Goal: Information Seeking & Learning: Learn about a topic

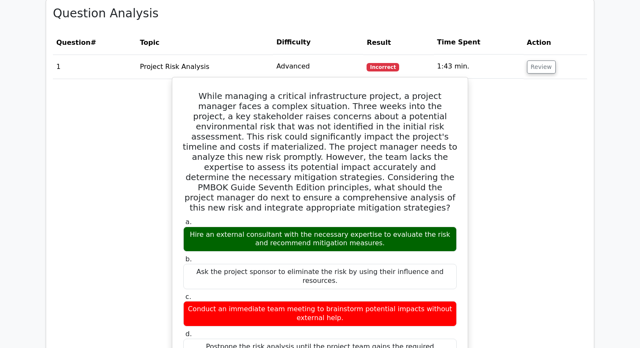
scroll to position [375, 0]
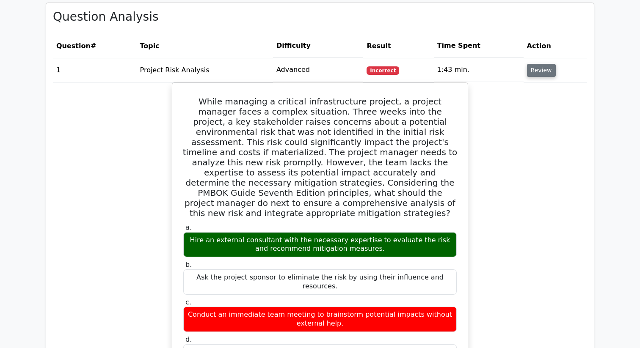
click at [533, 66] on button "Review" at bounding box center [541, 70] width 29 height 13
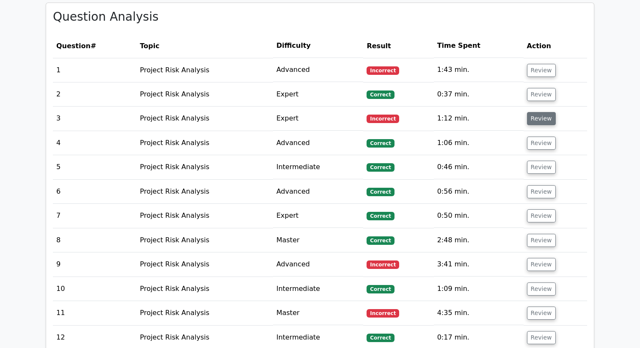
click at [532, 116] on button "Review" at bounding box center [541, 118] width 29 height 13
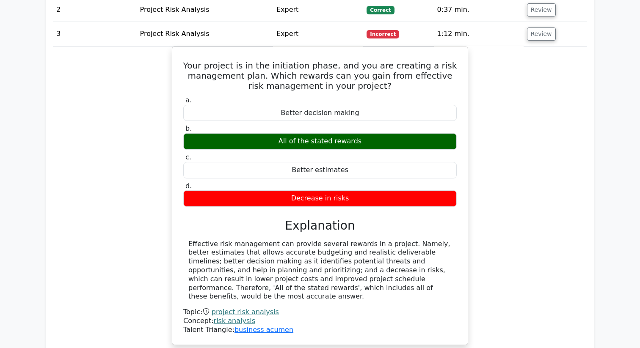
scroll to position [460, 0]
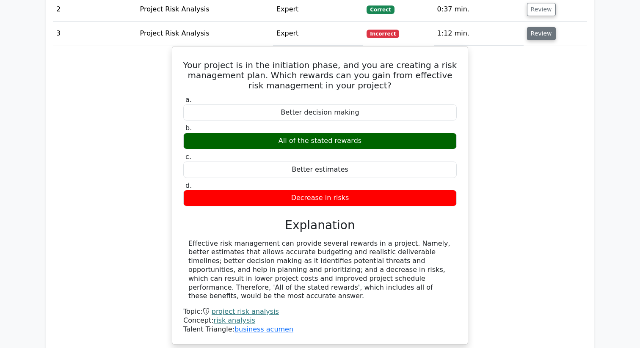
click at [533, 37] on button "Review" at bounding box center [541, 33] width 29 height 13
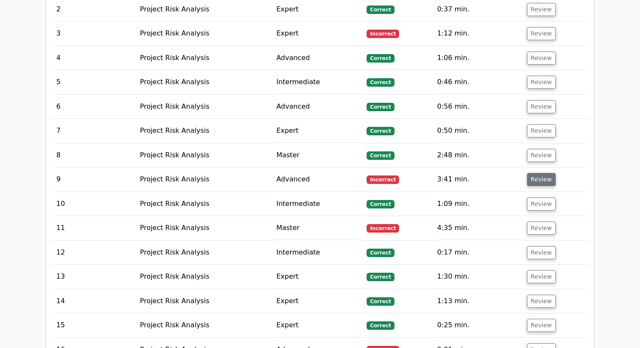
click at [537, 176] on button "Review" at bounding box center [541, 179] width 29 height 13
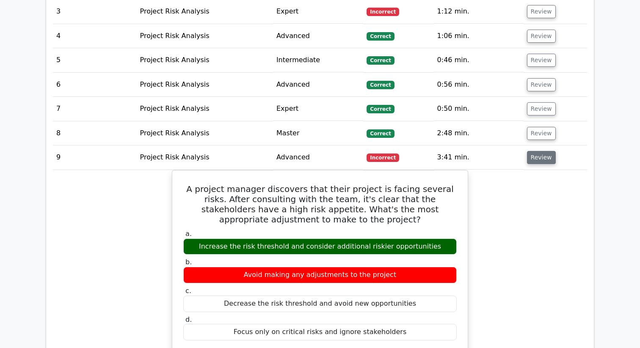
scroll to position [483, 0]
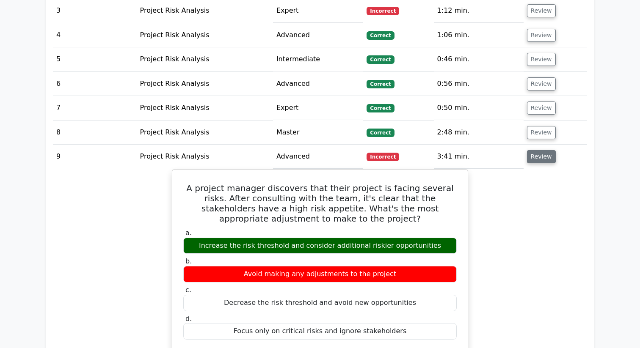
click at [542, 154] on button "Review" at bounding box center [541, 156] width 29 height 13
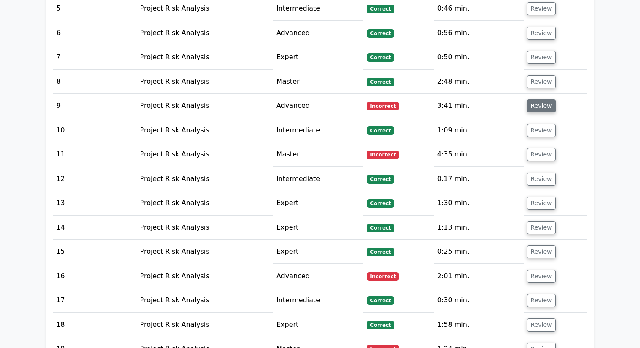
scroll to position [555, 0]
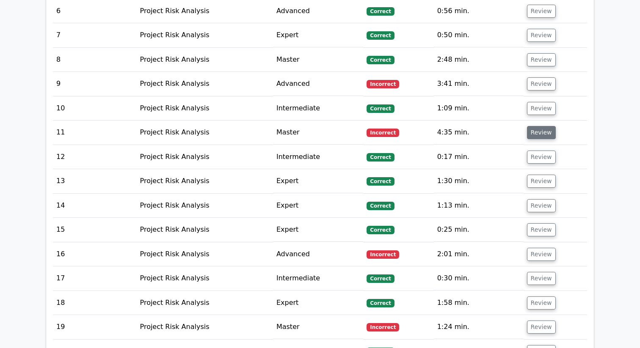
click at [538, 127] on button "Review" at bounding box center [541, 132] width 29 height 13
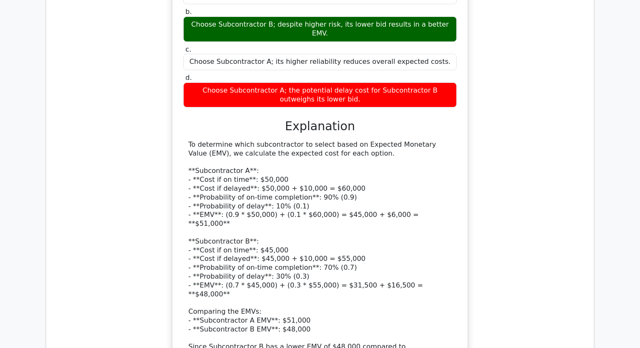
scroll to position [829, 0]
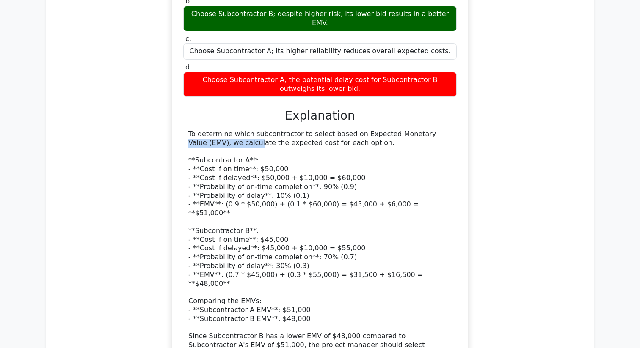
drag, startPoint x: 353, startPoint y: 115, endPoint x: 432, endPoint y: 113, distance: 78.3
click at [432, 130] on div "To determine which subcontractor to select based on Expected Monetary Value (EM…" at bounding box center [319, 244] width 263 height 229
copy div "Expected Monetary Value"
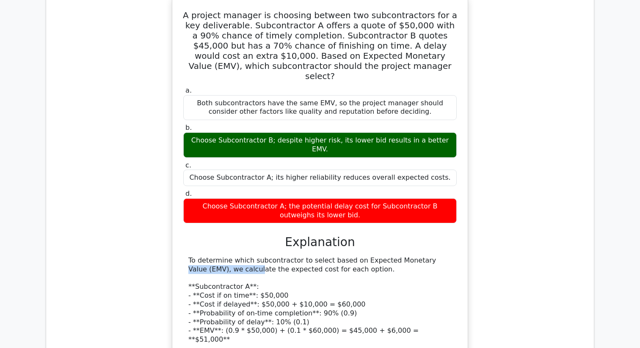
scroll to position [575, 0]
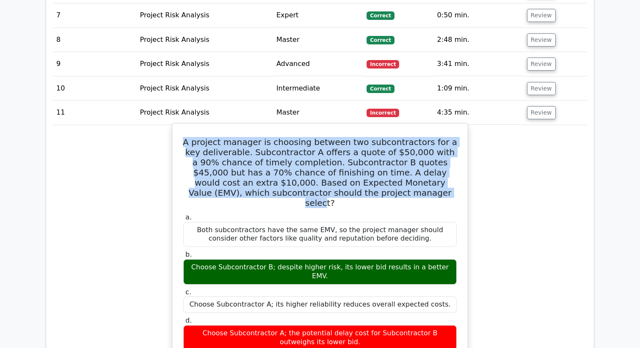
drag, startPoint x: 187, startPoint y: 140, endPoint x: 365, endPoint y: 197, distance: 187.0
click at [365, 197] on h5 "A project manager is choosing between two subcontractors for a key deliverable.…" at bounding box center [319, 172] width 275 height 71
copy h5 "A project manager is choosing between two subcontractors for a key deliverable.…"
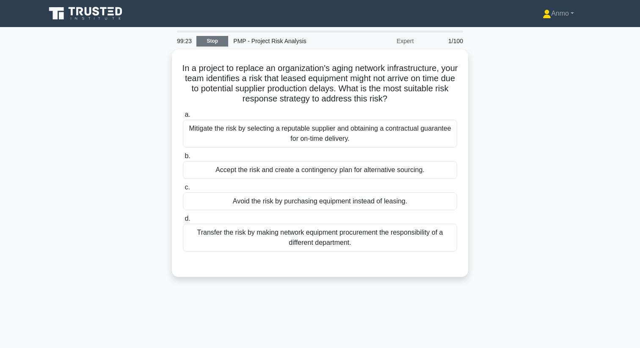
click at [209, 42] on link "Stop" at bounding box center [212, 41] width 32 height 11
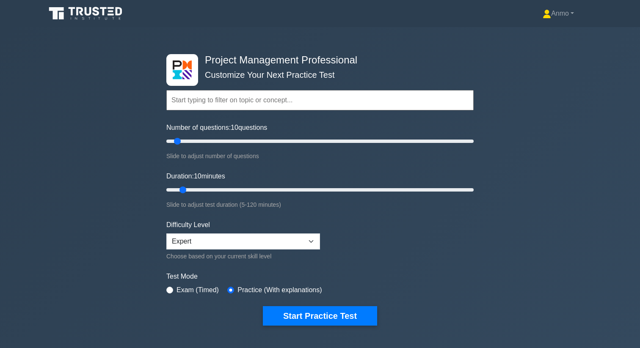
click at [428, 39] on div "Project Management Professional Customize Your Next Practice Test Topics Scope …" at bounding box center [319, 190] width 317 height 312
click at [546, 15] on link "Anmo" at bounding box center [558, 13] width 72 height 17
click at [550, 31] on link "Profile" at bounding box center [556, 34] width 67 height 14
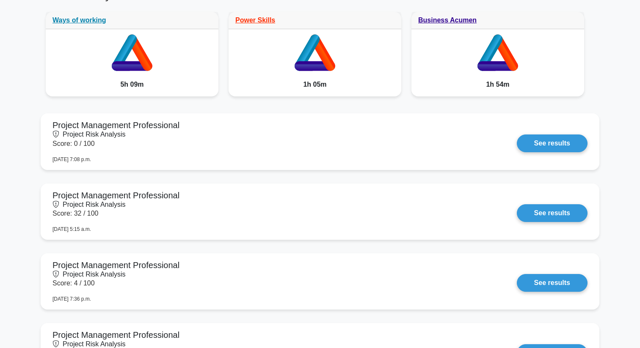
scroll to position [540, 0]
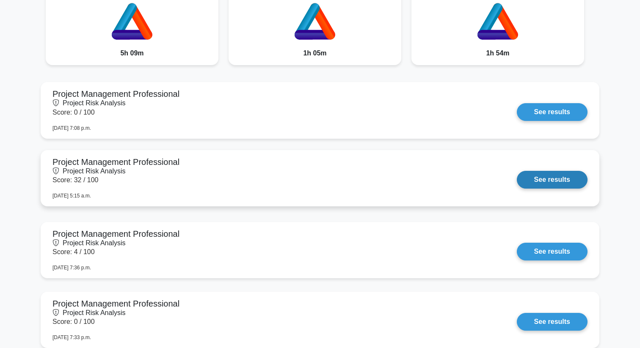
click at [517, 171] on link "See results" at bounding box center [552, 180] width 71 height 18
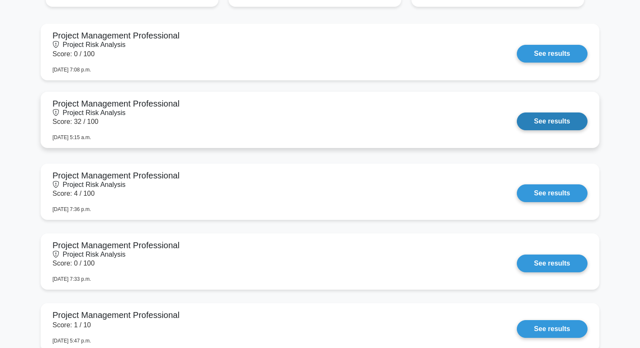
scroll to position [596, 0]
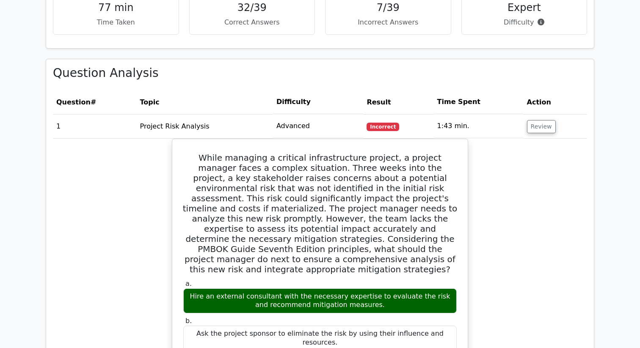
scroll to position [321, 0]
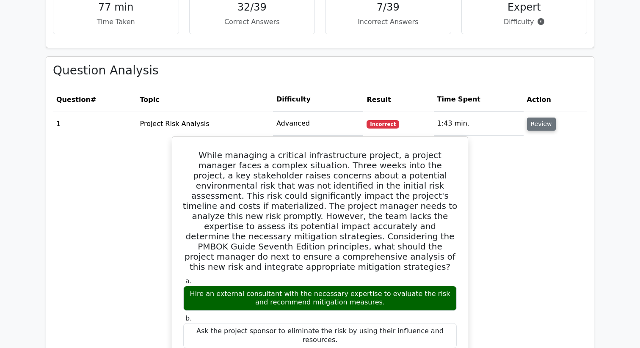
click at [541, 129] on button "Review" at bounding box center [541, 124] width 29 height 13
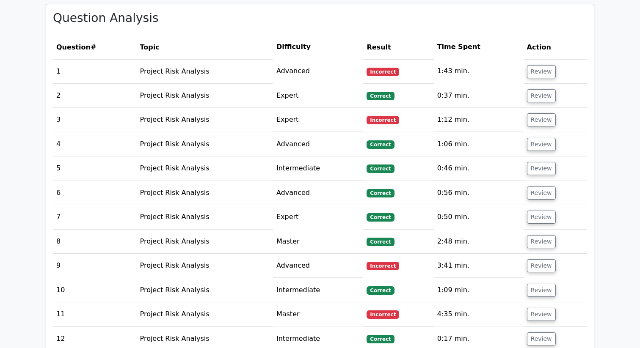
scroll to position [377, 0]
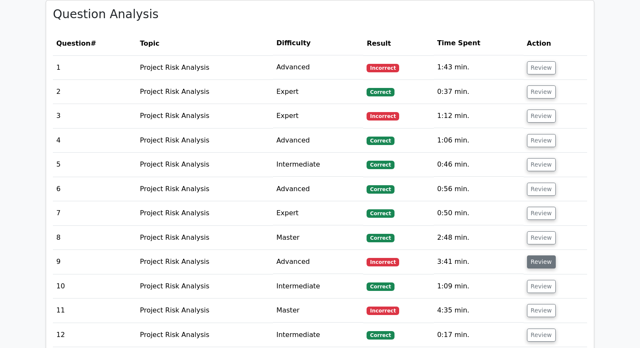
click at [532, 265] on button "Review" at bounding box center [541, 262] width 29 height 13
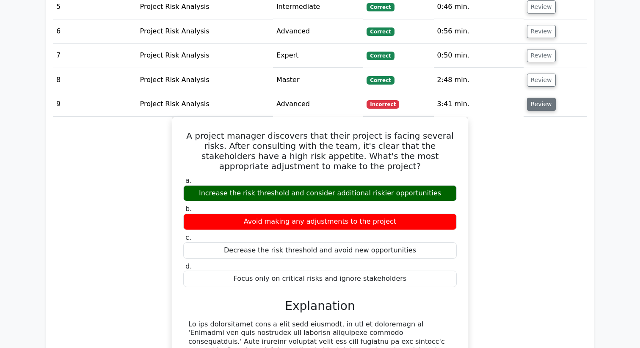
scroll to position [539, 0]
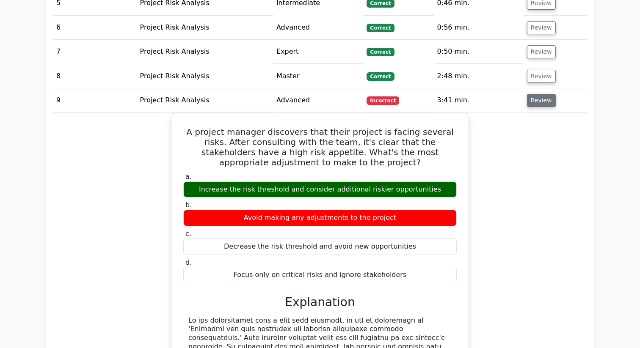
click at [535, 100] on button "Review" at bounding box center [541, 100] width 29 height 13
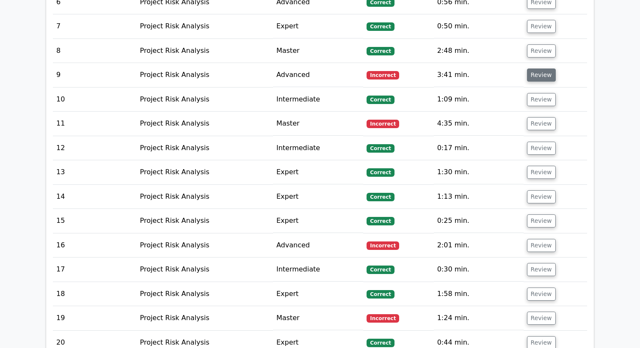
scroll to position [568, 0]
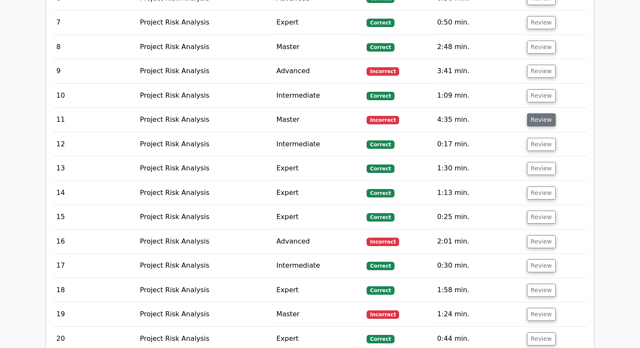
click at [538, 123] on button "Review" at bounding box center [541, 119] width 29 height 13
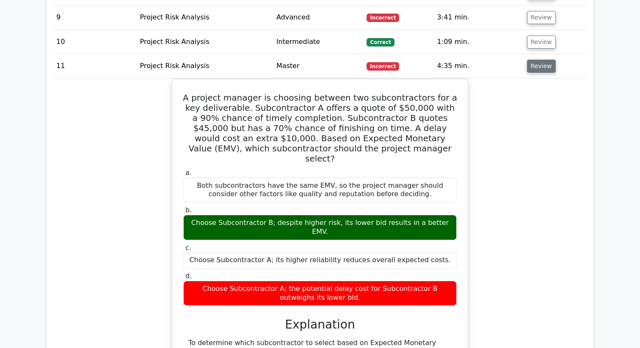
scroll to position [623, 0]
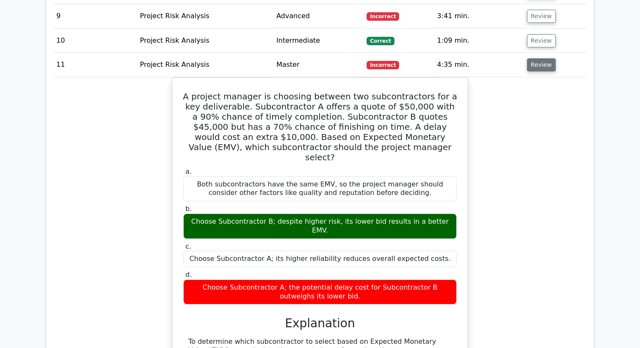
click at [549, 66] on button "Review" at bounding box center [541, 64] width 29 height 13
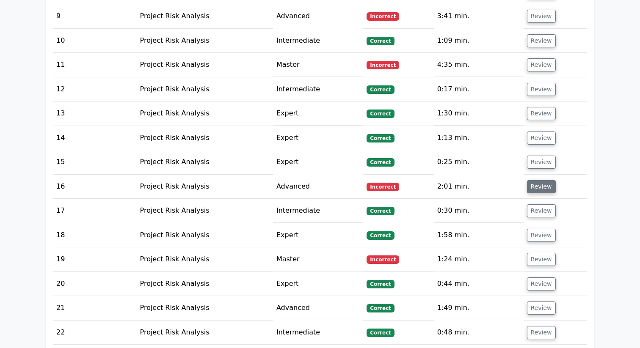
click at [545, 185] on button "Review" at bounding box center [541, 186] width 29 height 13
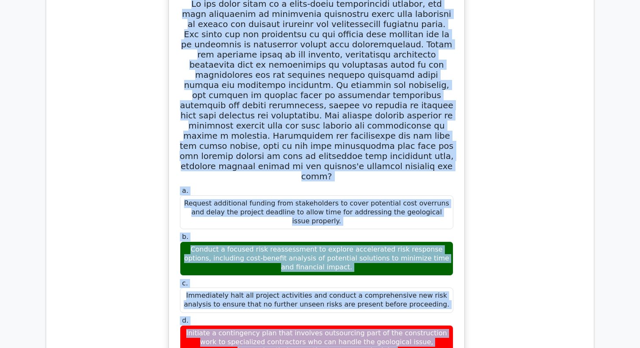
scroll to position [836, 0]
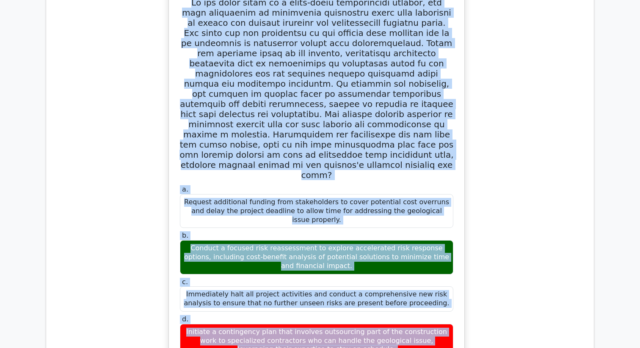
drag, startPoint x: 193, startPoint y: 72, endPoint x: 368, endPoint y: 312, distance: 296.6
click at [368, 312] on div "a. Request additional funding from stakeholders to cover potential cost overrun…" at bounding box center [316, 310] width 289 height 646
copy div "In the final phase of a large-scale construction project, the team encounters a…"
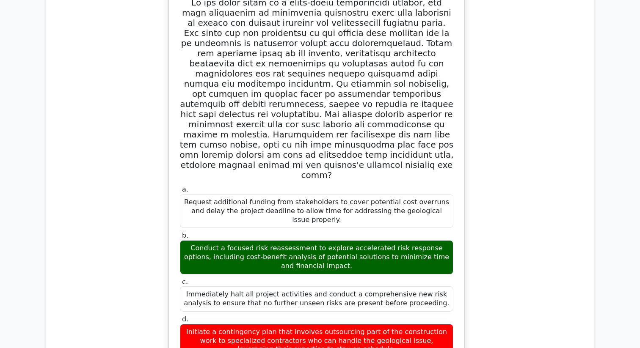
click at [456, 232] on div "b. Conduct a focused risk reassessment to explore accelerated risk response opt…" at bounding box center [317, 253] width 284 height 43
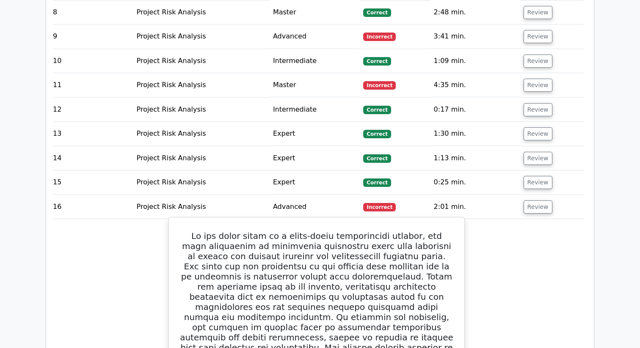
scroll to position [544, 0]
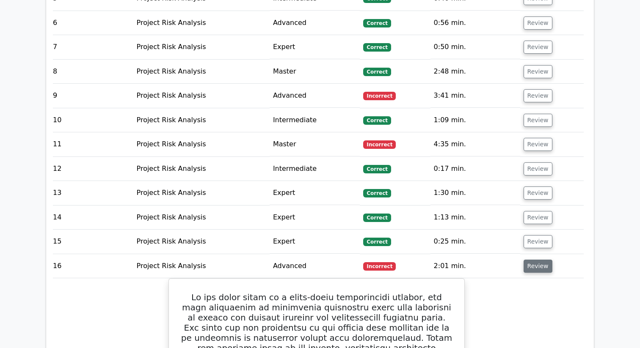
click at [544, 265] on button "Review" at bounding box center [538, 266] width 29 height 13
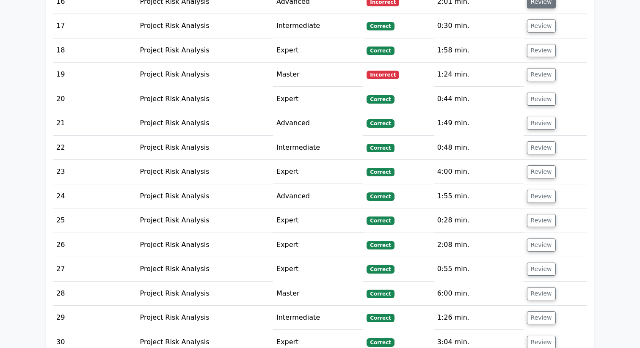
scroll to position [795, 0]
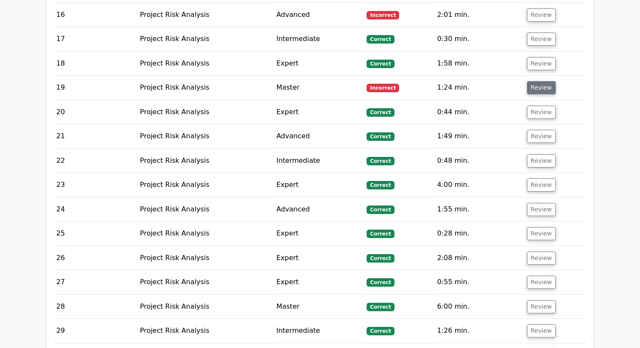
click at [542, 88] on button "Review" at bounding box center [541, 87] width 29 height 13
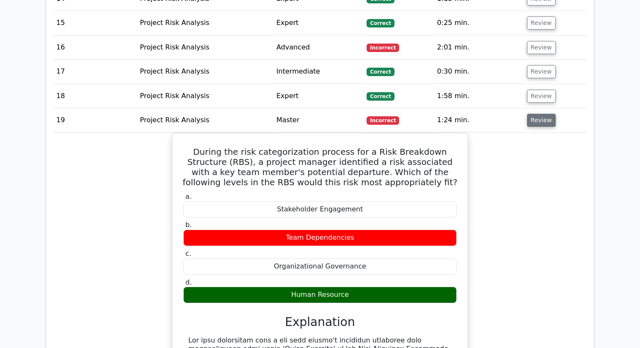
scroll to position [761, 0]
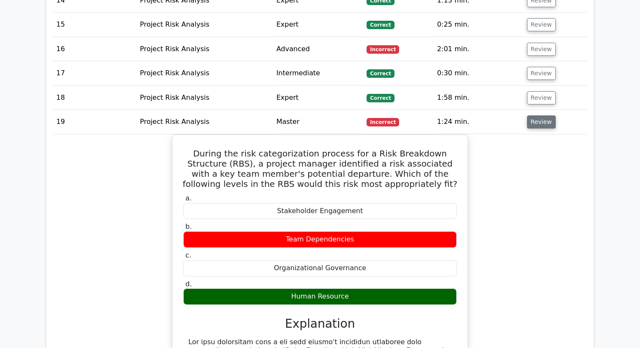
click at [540, 127] on button "Review" at bounding box center [541, 122] width 29 height 13
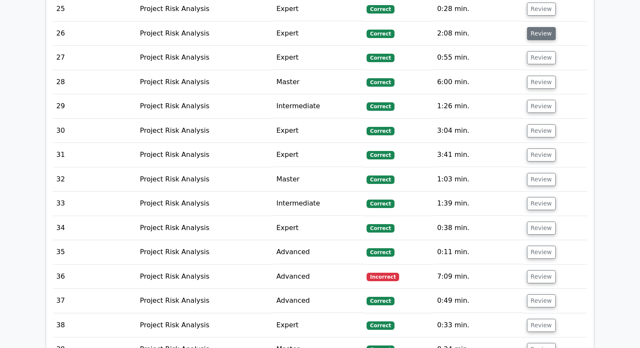
scroll to position [1058, 0]
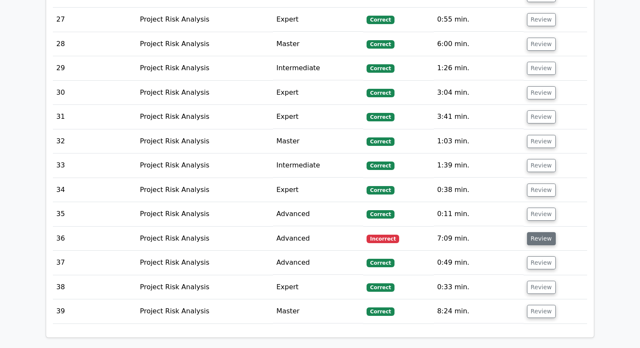
click at [533, 239] on button "Review" at bounding box center [541, 238] width 29 height 13
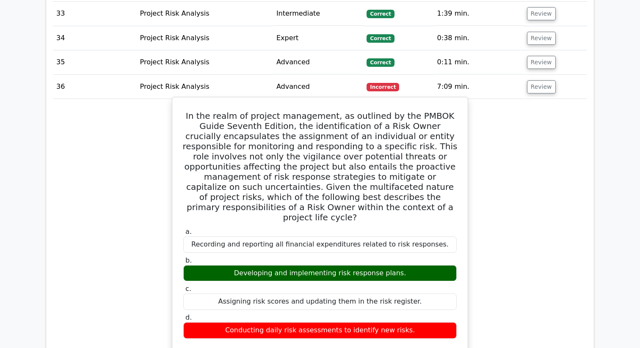
scroll to position [1203, 0]
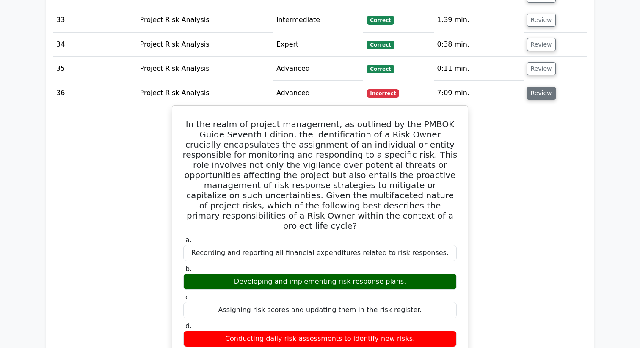
click at [539, 93] on button "Review" at bounding box center [541, 93] width 29 height 13
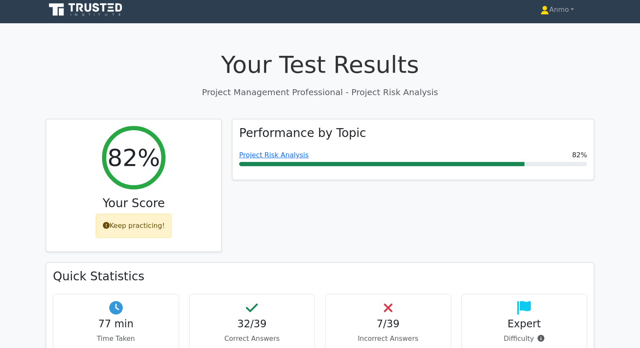
scroll to position [0, 0]
